Goal: Information Seeking & Learning: Check status

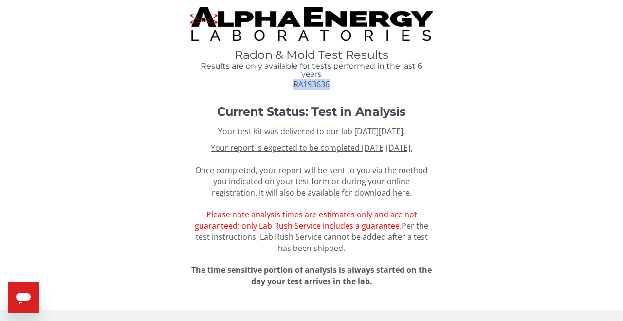
drag, startPoint x: 336, startPoint y: 87, endPoint x: 280, endPoint y: 85, distance: 56.0
click at [280, 85] on div "Radon & Mold Test Results Results are only available for tests performed in the…" at bounding box center [311, 69] width 243 height 41
copy span "RA193636"
click at [261, 150] on u "Your report is expected to be completed on Tuesday, August 26th 2025." at bounding box center [311, 148] width 201 height 11
click at [322, 148] on u "Your report is expected to be completed on Tuesday, August 26th 2025." at bounding box center [311, 148] width 201 height 11
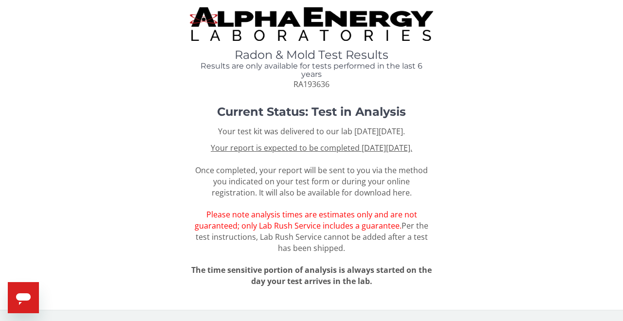
click at [284, 259] on div "Your test kit was delivered to our lab on Tuesday, July 15th 2025. Your report …" at bounding box center [311, 206] width 243 height 161
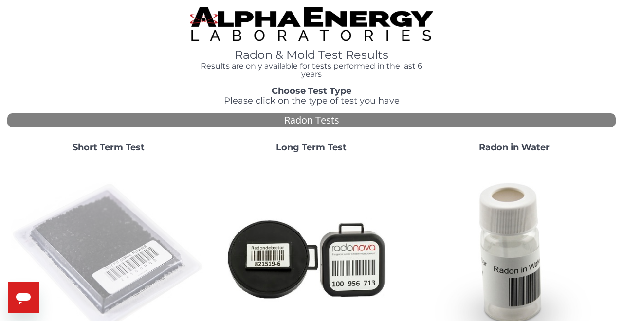
click at [79, 212] on img at bounding box center [108, 258] width 195 height 195
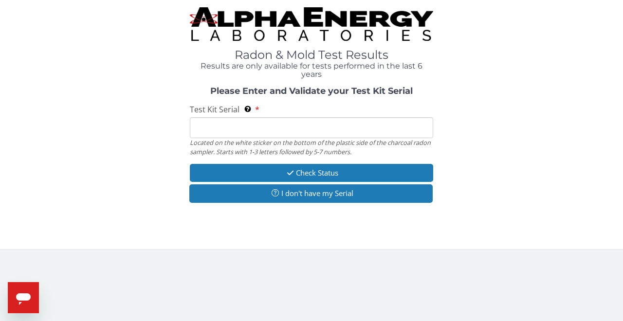
click at [206, 130] on input "Test Kit Serial Located on the white sticker on the bottom of the plastic side …" at bounding box center [311, 127] width 243 height 21
paste input "RA193636"
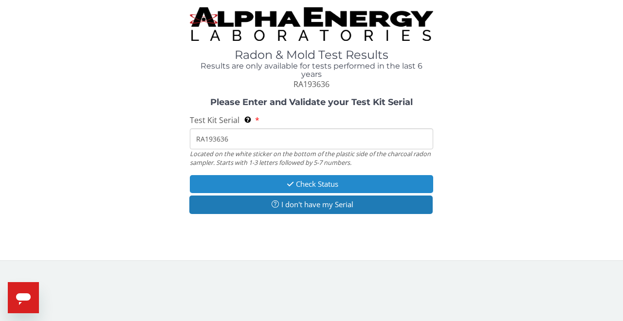
type input "RA193636"
click at [239, 181] on button "Check Status" at bounding box center [311, 184] width 243 height 18
